Goal: Information Seeking & Learning: Learn about a topic

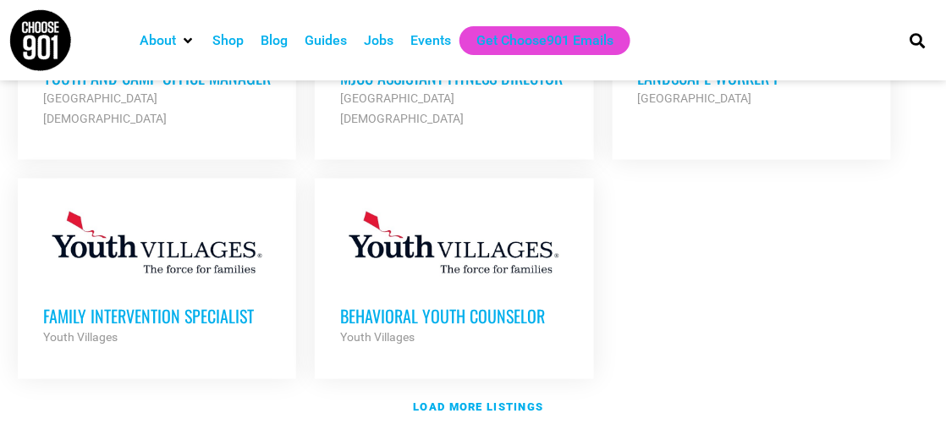
scroll to position [2116, 0]
click at [493, 400] on strong "Load more listings" at bounding box center [478, 406] width 130 height 13
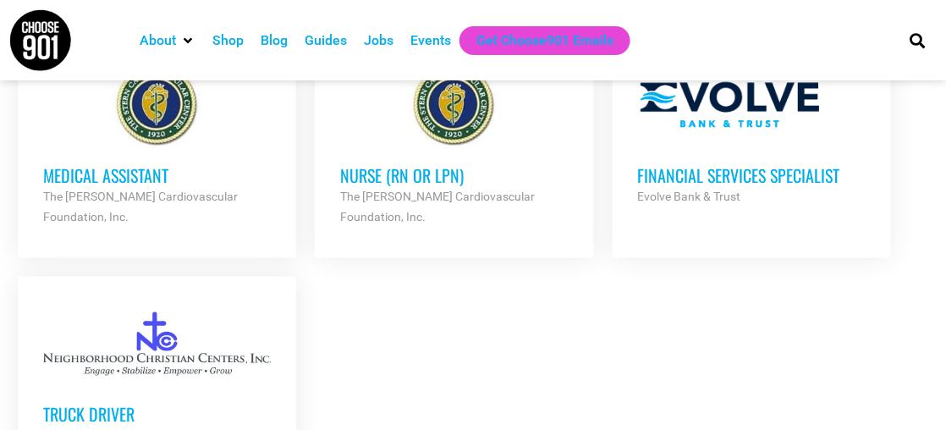
scroll to position [3810, 0]
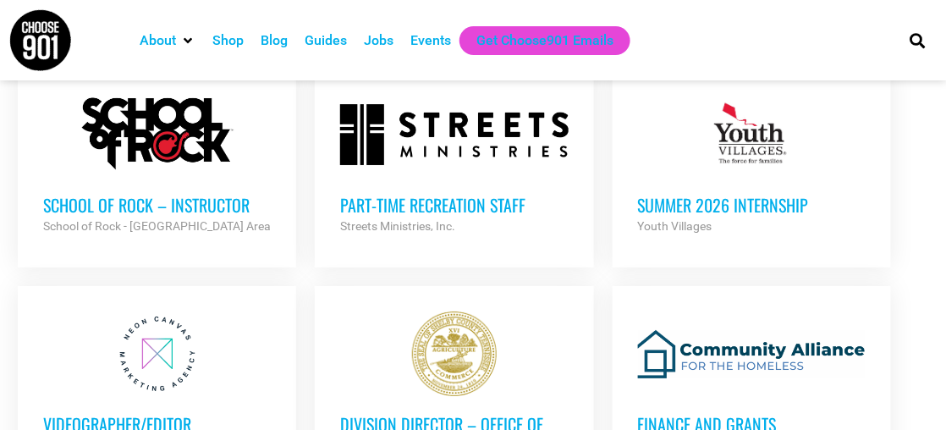
scroll to position [4741, 0]
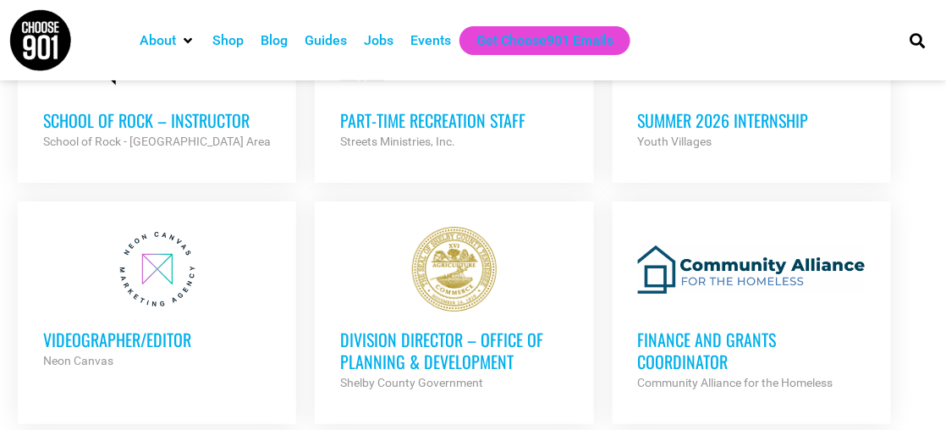
click at [464, 328] on h3 "Division Director – Office of Planning & Development" at bounding box center [454, 350] width 228 height 44
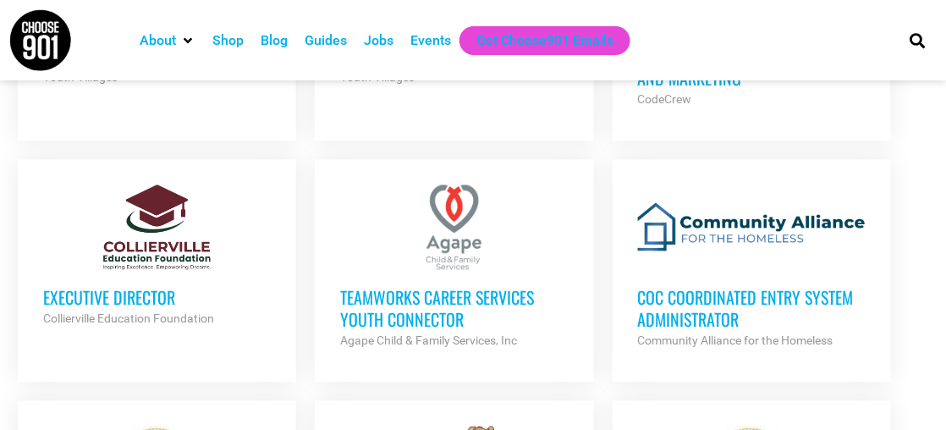
scroll to position [2370, 0]
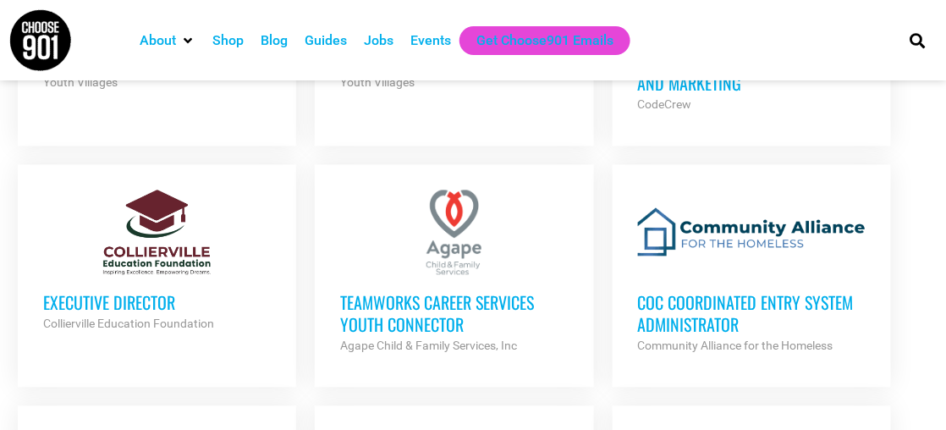
click at [119, 292] on h3 "Executive Director" at bounding box center [157, 303] width 228 height 22
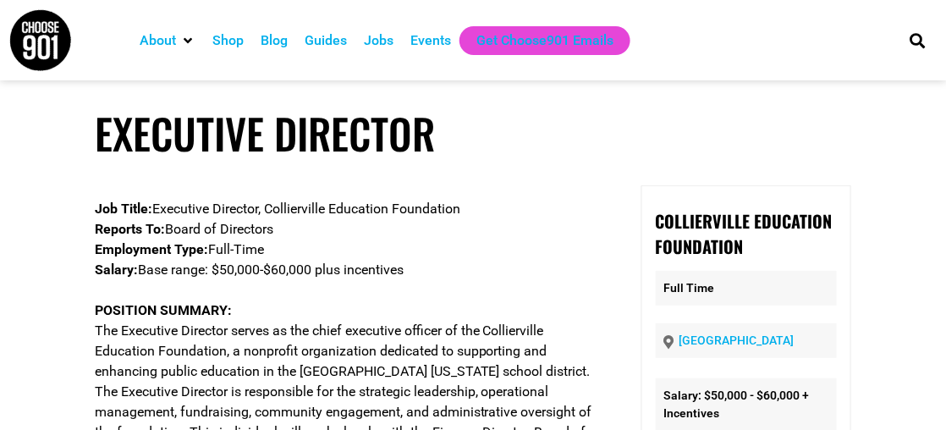
click at [231, 41] on div "Shop" at bounding box center [227, 40] width 31 height 20
